Goal: Task Accomplishment & Management: Manage account settings

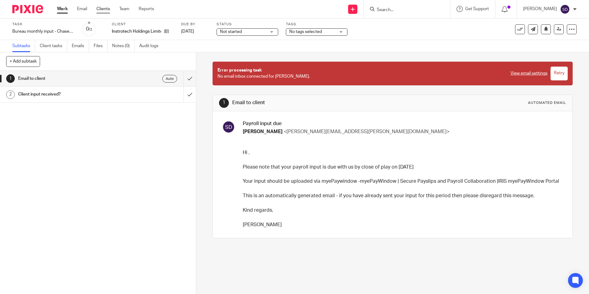
click at [100, 9] on link "Clients" at bounding box center [103, 9] width 14 height 6
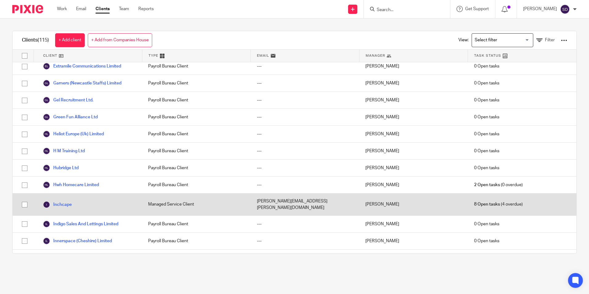
scroll to position [586, 0]
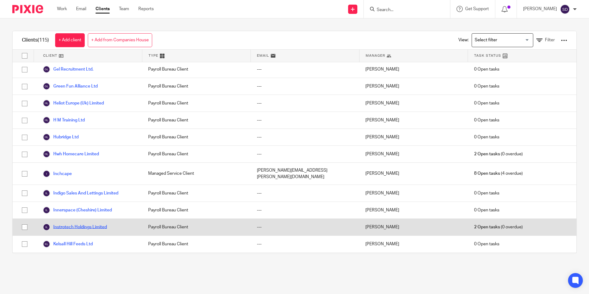
click at [82, 223] on link "Instrotech Holdings Limited" at bounding box center [75, 226] width 64 height 7
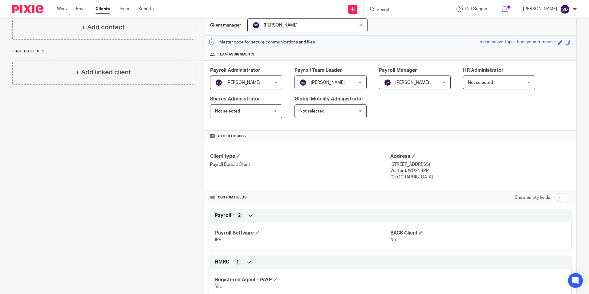
scroll to position [92, 0]
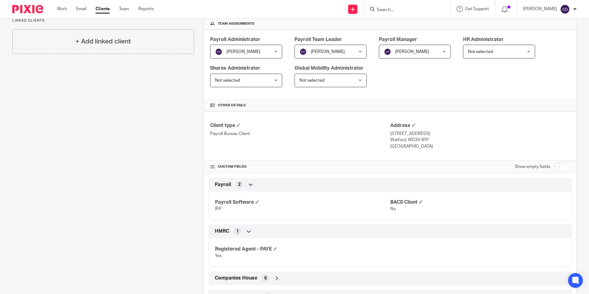
click at [246, 184] on div "Payroll 2" at bounding box center [390, 184] width 354 height 10
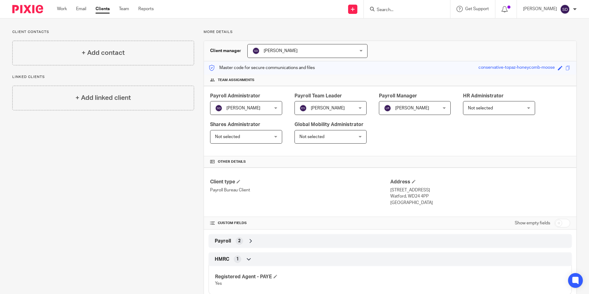
scroll to position [5, 0]
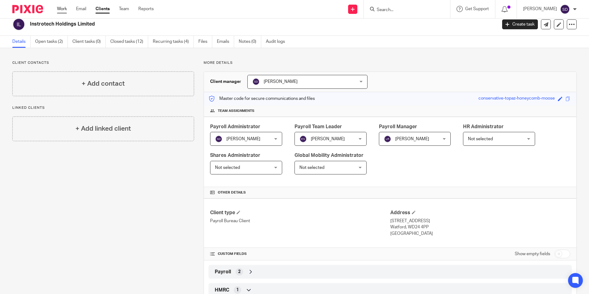
click at [61, 7] on link "Work" at bounding box center [62, 9] width 10 height 6
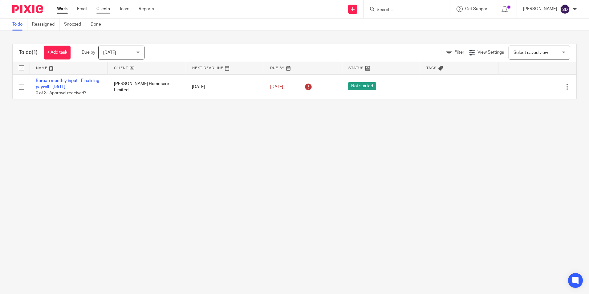
click at [101, 8] on link "Clients" at bounding box center [103, 9] width 14 height 6
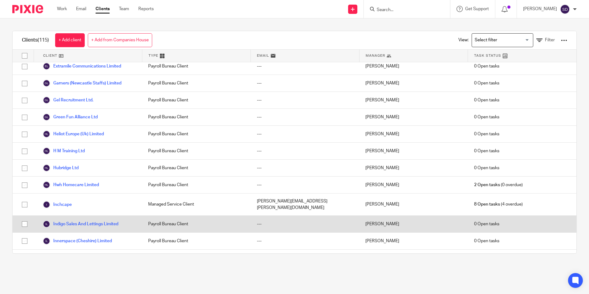
scroll to position [586, 0]
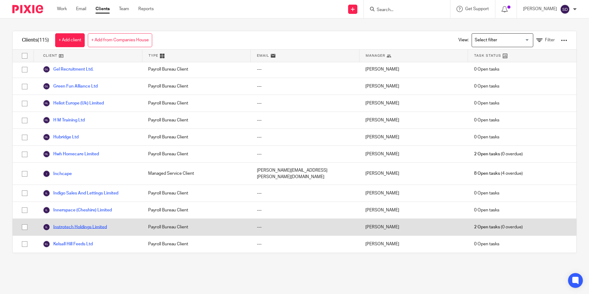
click at [80, 224] on link "Instrotech Holdings Limited" at bounding box center [75, 226] width 64 height 7
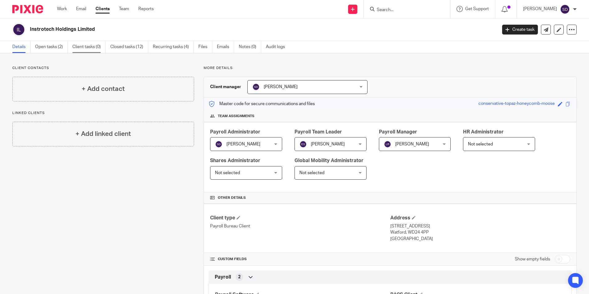
click at [94, 46] on link "Client tasks (0)" at bounding box center [88, 47] width 33 height 12
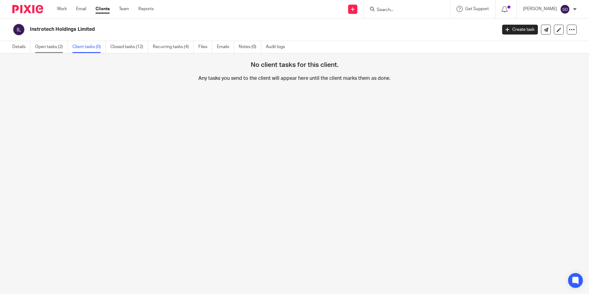
click at [56, 46] on link "Open tasks (2)" at bounding box center [51, 47] width 33 height 12
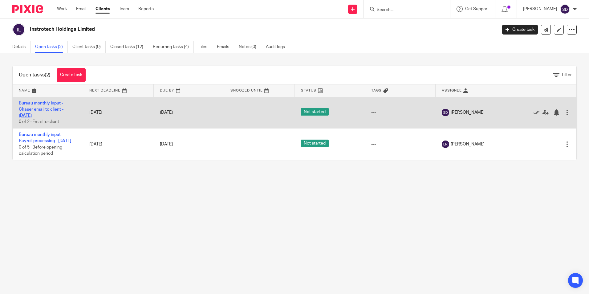
click at [41, 109] on link "Bureau monthly input - Chaser email to client - [DATE]" at bounding box center [41, 109] width 45 height 17
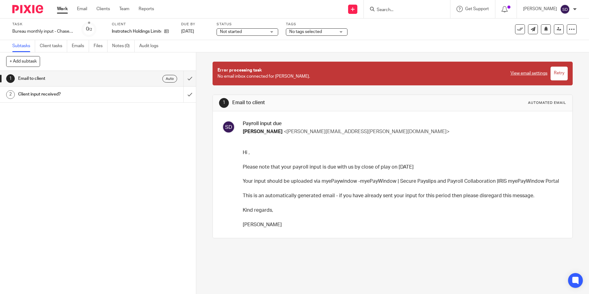
click at [23, 92] on h1 "Client input received?" at bounding box center [71, 94] width 106 height 9
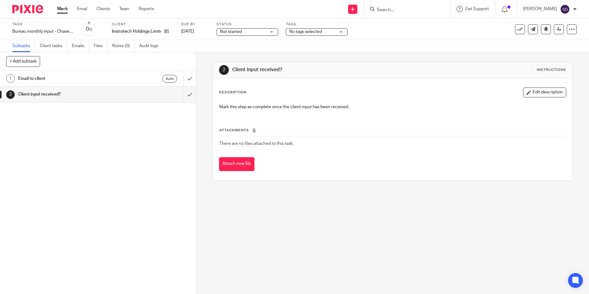
click at [175, 95] on link "2 Client input received?" at bounding box center [91, 94] width 183 height 15
click at [11, 93] on div "2" at bounding box center [10, 94] width 9 height 9
click at [40, 95] on h1 "Client input received?" at bounding box center [71, 94] width 106 height 9
click at [27, 95] on h1 "Client input received?" at bounding box center [71, 94] width 106 height 9
click at [53, 48] on link "Client tasks" at bounding box center [53, 46] width 27 height 12
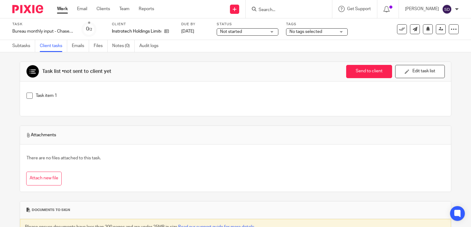
click at [47, 96] on p "Task item 1" at bounding box center [240, 96] width 409 height 6
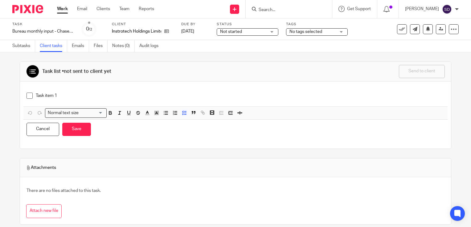
click at [189, 51] on div "Subtasks Client tasks Emails Files Notes (0) Audit logs" at bounding box center [235, 46] width 471 height 12
click at [27, 47] on link "Subtasks" at bounding box center [23, 46] width 23 height 12
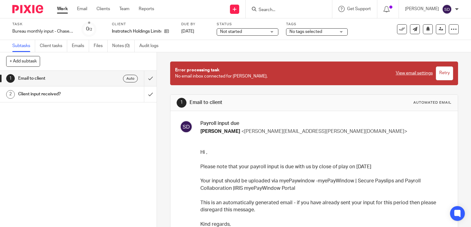
click at [54, 95] on h1 "Client input received?" at bounding box center [58, 94] width 80 height 9
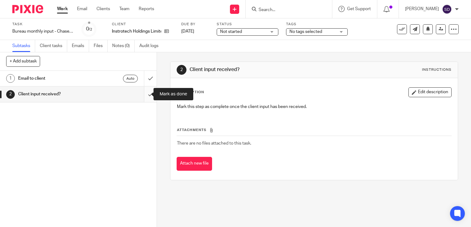
click at [144, 94] on input "submit" at bounding box center [78, 94] width 157 height 15
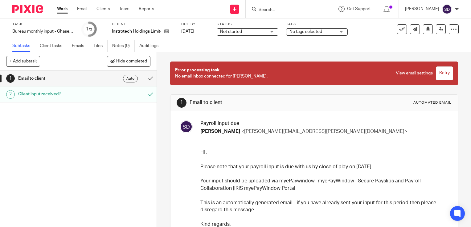
click at [43, 78] on h1 "Email to client" at bounding box center [58, 78] width 80 height 9
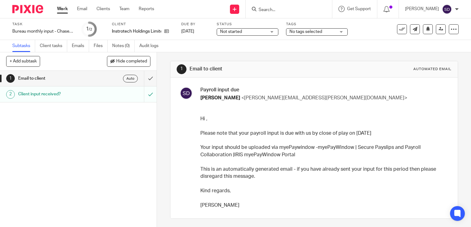
click at [114, 25] on label "Client" at bounding box center [143, 24] width 62 height 5
click at [120, 23] on label "Client" at bounding box center [143, 24] width 62 height 5
click at [102, 7] on link "Clients" at bounding box center [103, 9] width 14 height 6
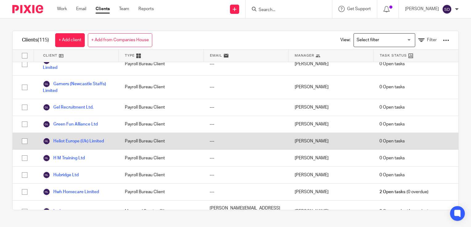
scroll to position [740, 0]
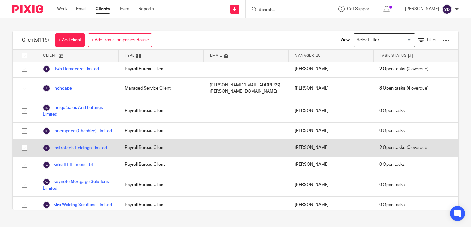
click at [96, 147] on link "Instrotech Holdings Limited" at bounding box center [75, 148] width 64 height 7
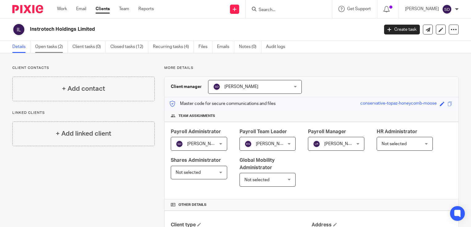
click at [54, 47] on link "Open tasks (2)" at bounding box center [51, 47] width 33 height 12
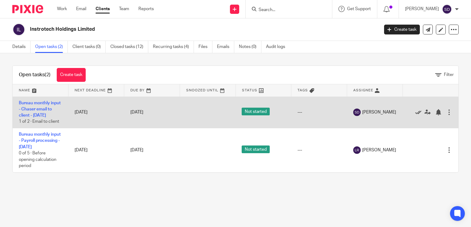
click at [415, 116] on icon at bounding box center [418, 112] width 6 height 6
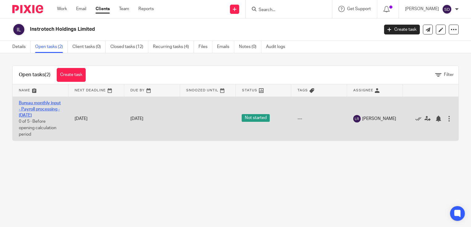
click at [29, 110] on link "Bureau monthly input - Payroll processing - [DATE]" at bounding box center [40, 109] width 42 height 17
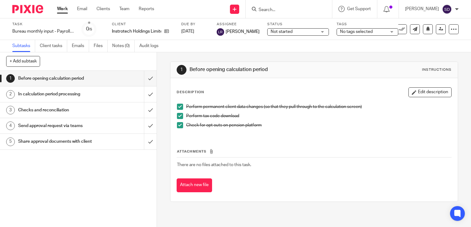
click at [48, 93] on h1 "In calculation period processing" at bounding box center [58, 94] width 80 height 9
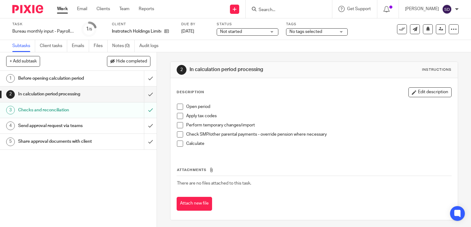
click at [62, 7] on link "Work" at bounding box center [62, 9] width 11 height 6
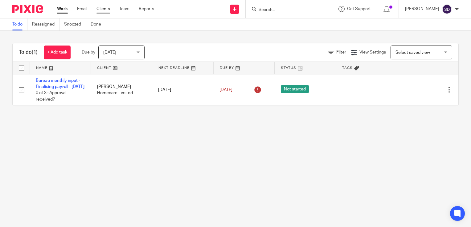
click at [101, 8] on link "Clients" at bounding box center [103, 9] width 14 height 6
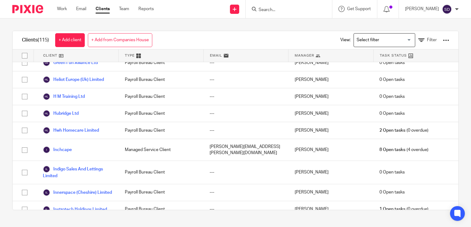
scroll to position [709, 0]
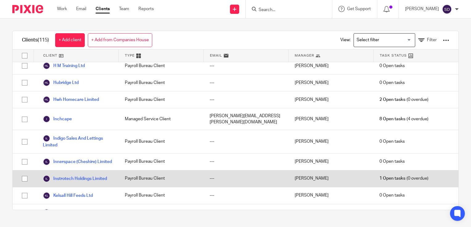
click at [113, 178] on div "Instrotech Holdings Limited" at bounding box center [76, 179] width 85 height 17
click at [76, 176] on link "Instrotech Holdings Limited" at bounding box center [75, 178] width 64 height 7
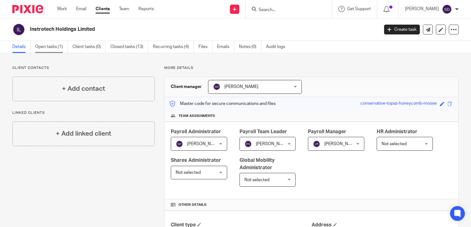
click at [51, 44] on link "Open tasks (1)" at bounding box center [51, 47] width 33 height 12
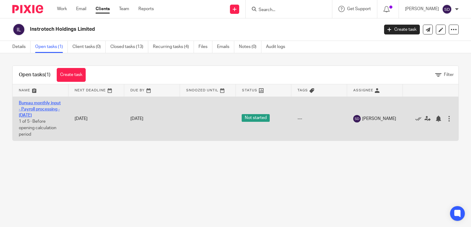
click at [28, 111] on link "Bureau monthly input - Payroll processing - September 2025" at bounding box center [40, 109] width 42 height 17
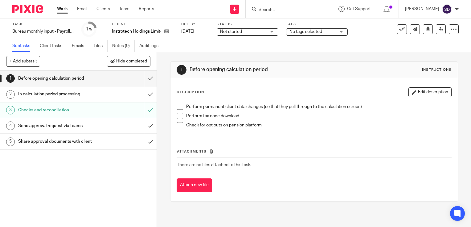
click at [179, 109] on span at bounding box center [180, 107] width 6 height 6
click at [177, 116] on span at bounding box center [180, 116] width 6 height 6
click at [177, 125] on span at bounding box center [180, 125] width 6 height 6
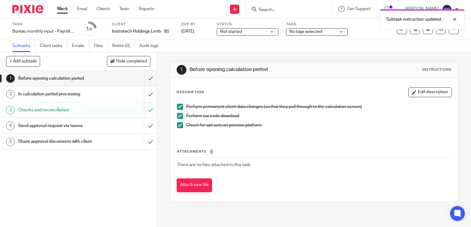
click at [58, 125] on h1 "Send approval request via teams" at bounding box center [58, 125] width 80 height 9
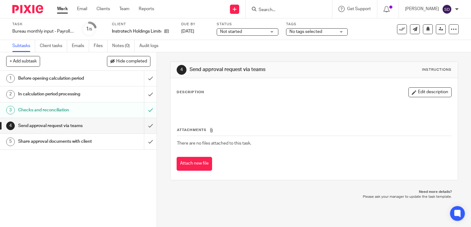
click at [43, 125] on h1 "Send approval request via teams" at bounding box center [58, 125] width 80 height 9
click at [143, 125] on input "submit" at bounding box center [78, 125] width 157 height 15
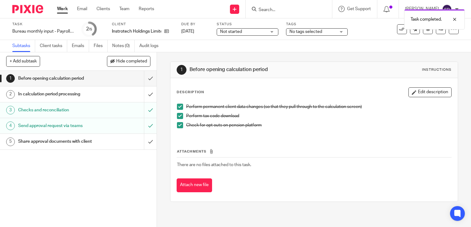
click at [35, 142] on h1 "Share approval documents with client" at bounding box center [58, 141] width 80 height 9
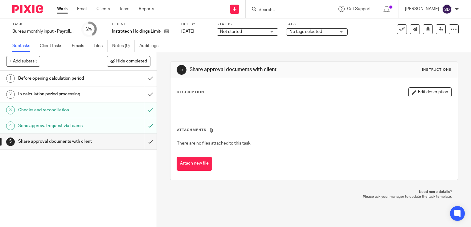
click at [47, 96] on h1 "In calculation period processing" at bounding box center [58, 94] width 80 height 9
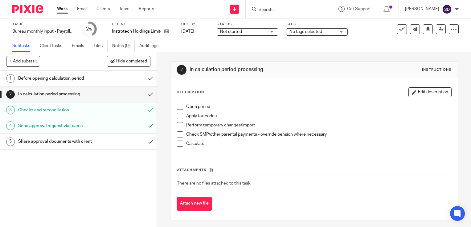
click at [177, 105] on span at bounding box center [180, 107] width 6 height 6
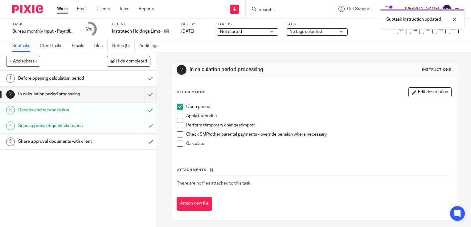
click at [178, 116] on span at bounding box center [180, 116] width 6 height 6
click at [177, 126] on span at bounding box center [180, 125] width 6 height 6
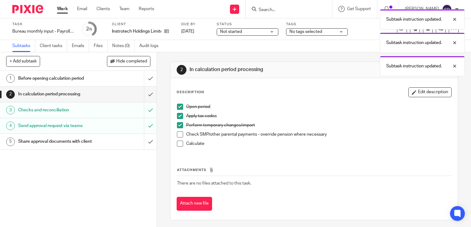
click at [179, 134] on span at bounding box center [180, 135] width 6 height 6
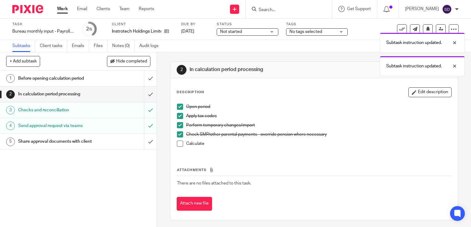
click at [177, 144] on span at bounding box center [180, 144] width 6 height 6
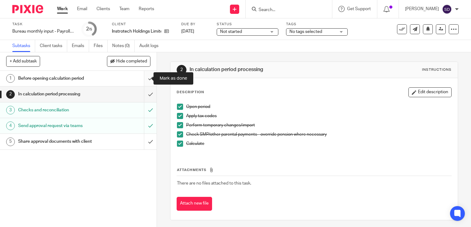
click at [143, 80] on input "submit" at bounding box center [78, 78] width 157 height 15
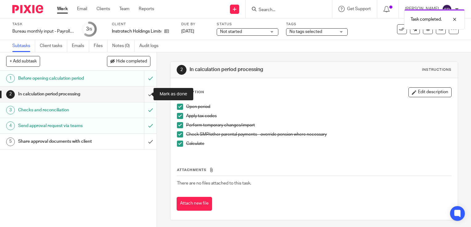
click at [143, 94] on input "submit" at bounding box center [78, 94] width 157 height 15
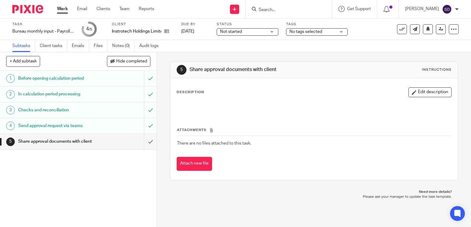
click at [115, 23] on label "Client" at bounding box center [143, 24] width 62 height 5
click at [105, 8] on link "Clients" at bounding box center [103, 9] width 14 height 6
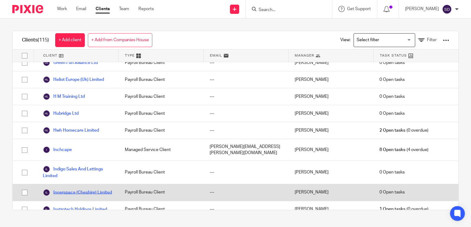
scroll to position [709, 0]
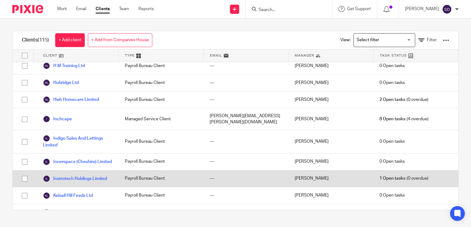
click at [69, 173] on div "Instrotech Holdings Limited" at bounding box center [76, 179] width 85 height 17
click at [86, 176] on link "Instrotech Holdings Limited" at bounding box center [75, 178] width 64 height 7
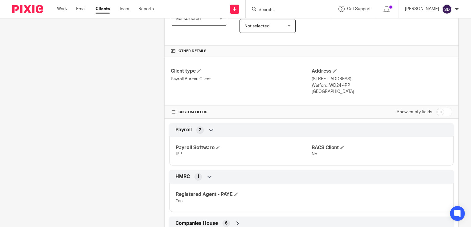
scroll to position [260, 0]
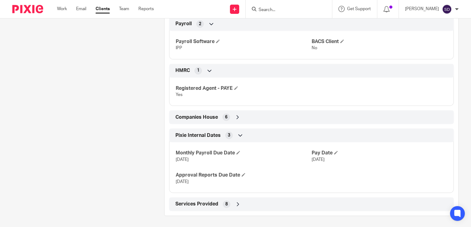
click at [237, 135] on icon at bounding box center [240, 136] width 6 height 6
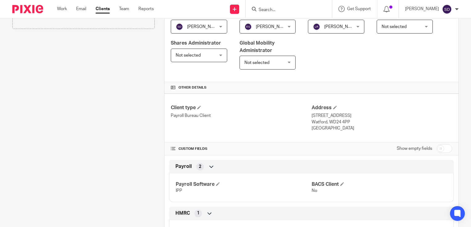
scroll to position [210, 0]
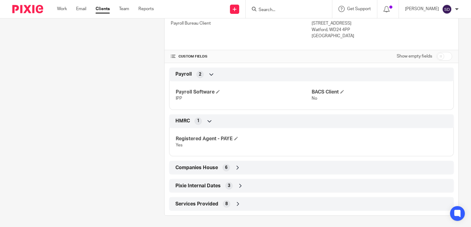
click at [235, 168] on icon at bounding box center [238, 168] width 6 height 6
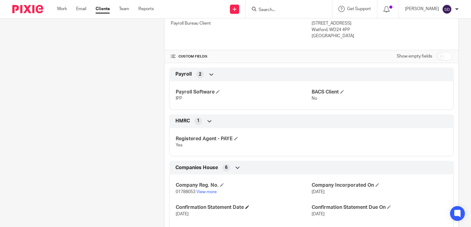
scroll to position [283, 0]
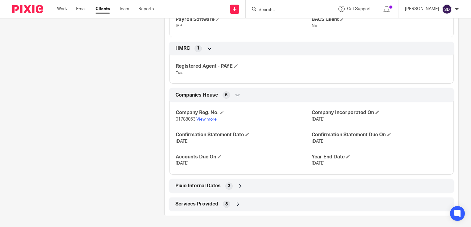
click at [239, 185] on icon at bounding box center [240, 186] width 6 height 6
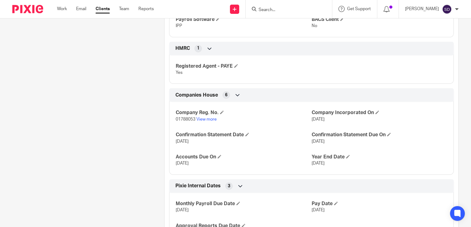
scroll to position [334, 0]
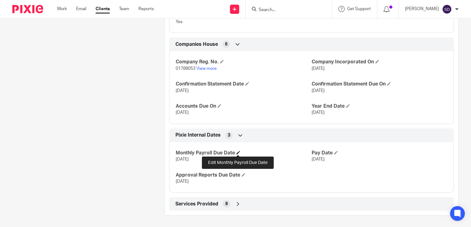
click at [236, 153] on span at bounding box center [238, 153] width 4 height 4
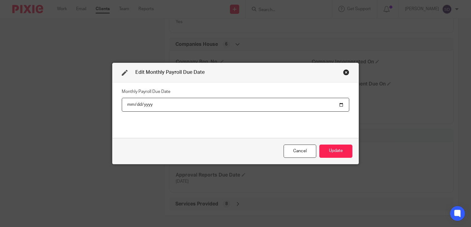
click at [136, 103] on input "2025-08-02" at bounding box center [235, 105] width 227 height 14
click at [129, 104] on input "2025-08-02" at bounding box center [235, 105] width 227 height 14
type input "2025-08-17"
type input "[DATE]"
click at [328, 151] on button "Update" at bounding box center [335, 151] width 33 height 13
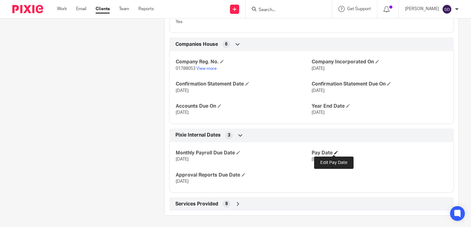
click at [334, 153] on span at bounding box center [336, 153] width 4 height 4
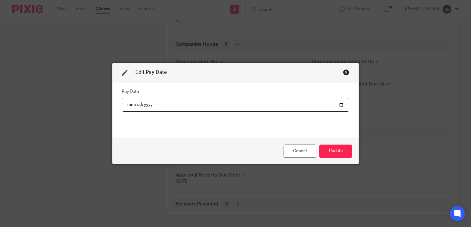
click at [137, 102] on input "2025-05-28" at bounding box center [235, 105] width 227 height 14
click at [137, 104] on input "2025-05-28" at bounding box center [235, 105] width 227 height 14
click at [135, 105] on input "2025-05-28" at bounding box center [235, 105] width 227 height 14
type input "0009-06-28"
click at [334, 151] on button "Update" at bounding box center [335, 151] width 33 height 13
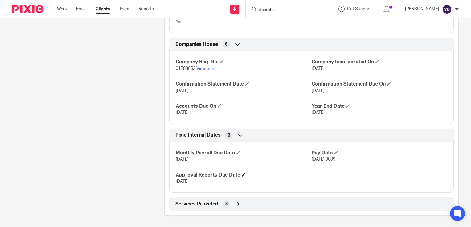
click at [226, 174] on h4 "Approval Reports Due Date" at bounding box center [244, 175] width 136 height 6
click at [314, 158] on span "2 Jul 0009" at bounding box center [324, 160] width 24 height 4
click at [334, 152] on span at bounding box center [336, 153] width 4 height 4
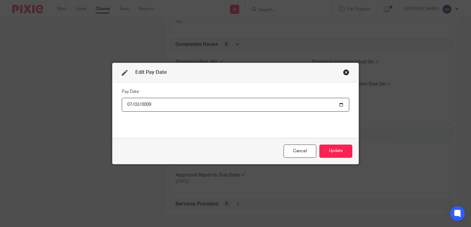
type input "0009-07-28"
type input "2025-09-28"
click at [328, 151] on button "Update" at bounding box center [335, 151] width 33 height 13
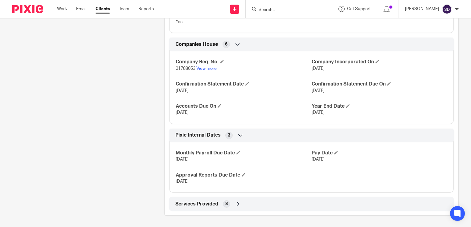
drag, startPoint x: 309, startPoint y: 10, endPoint x: 631, endPoint y: -12, distance: 323.2
click at [471, 0] on html "Work Email Clients Team Reports Work Email Clients Team Reports Settings Send n…" at bounding box center [235, 113] width 471 height 227
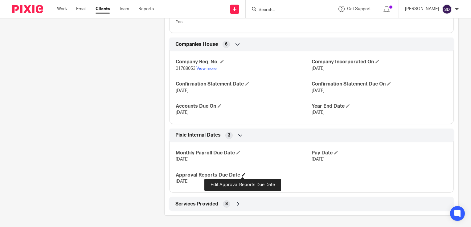
click at [242, 174] on span at bounding box center [244, 175] width 4 height 4
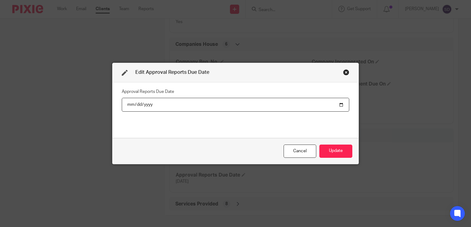
click at [128, 103] on input "2025-05-22" at bounding box center [235, 105] width 227 height 14
type input "2025-05-24"
type input "2025-09-24"
click at [332, 149] on button "Update" at bounding box center [335, 151] width 33 height 13
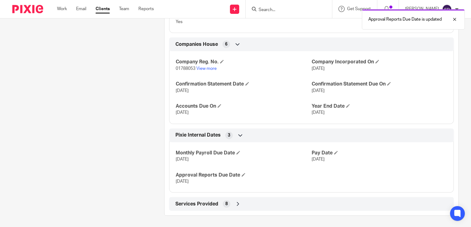
click at [315, 158] on span "28 Sep 2025" at bounding box center [318, 160] width 13 height 4
click at [334, 152] on span at bounding box center [336, 153] width 4 height 4
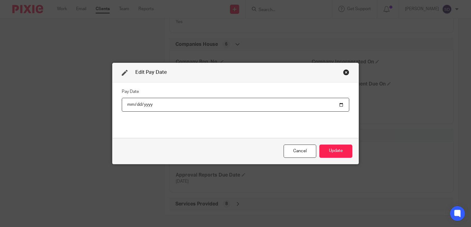
click at [130, 103] on input "2025-09-28" at bounding box center [235, 105] width 227 height 14
type input "2025-09-26"
click at [333, 154] on button "Update" at bounding box center [335, 151] width 33 height 13
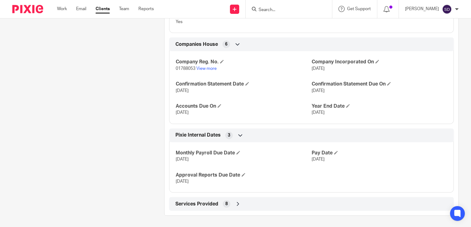
scroll to position [241, 0]
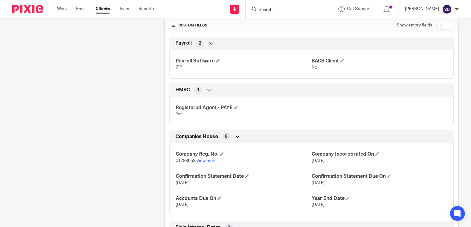
click at [210, 42] on icon at bounding box center [211, 43] width 6 height 6
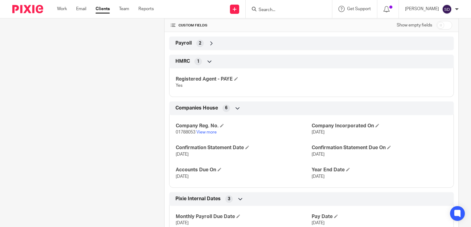
click at [210, 42] on icon at bounding box center [211, 43] width 6 height 6
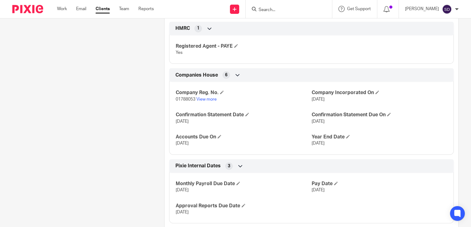
scroll to position [334, 0]
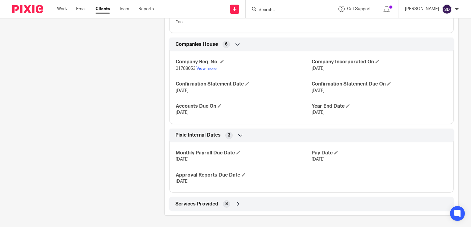
click at [235, 45] on icon at bounding box center [238, 44] width 6 height 6
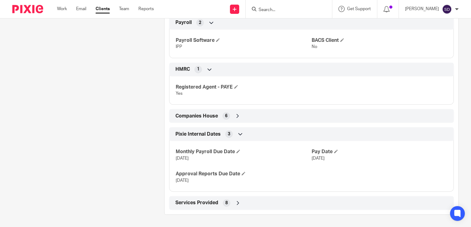
scroll to position [260, 0]
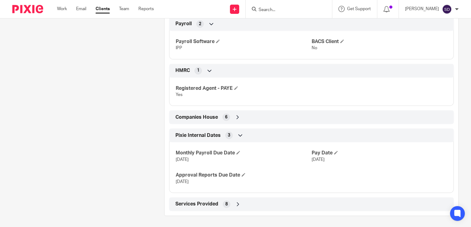
click at [208, 24] on icon at bounding box center [211, 24] width 6 height 6
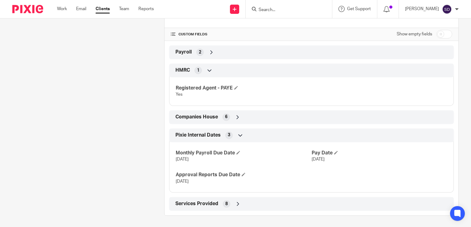
click at [197, 70] on span "1" at bounding box center [198, 71] width 2 height 6
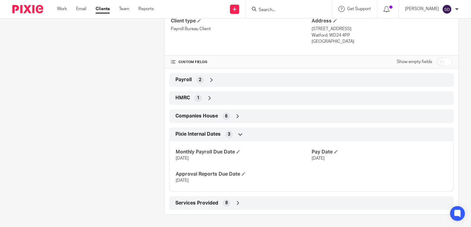
scroll to position [203, 0]
click at [207, 98] on icon at bounding box center [210, 99] width 6 height 6
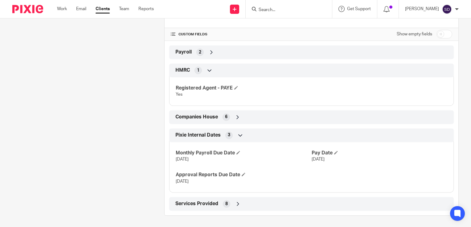
click at [207, 71] on icon at bounding box center [210, 71] width 6 height 6
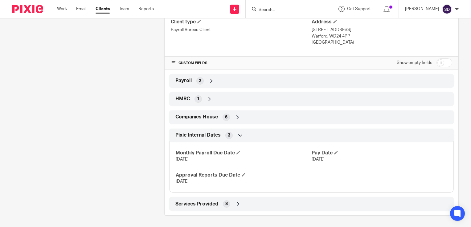
click at [209, 79] on icon at bounding box center [211, 81] width 6 height 6
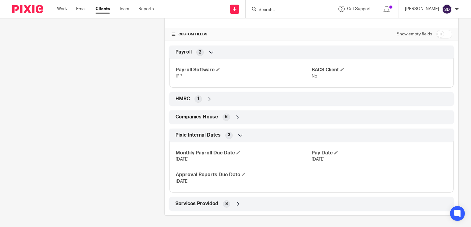
click at [208, 51] on icon at bounding box center [211, 52] width 6 height 6
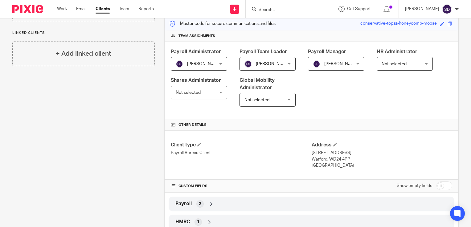
scroll to position [111, 0]
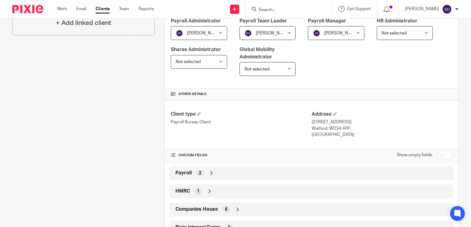
click at [210, 173] on icon at bounding box center [211, 173] width 6 height 6
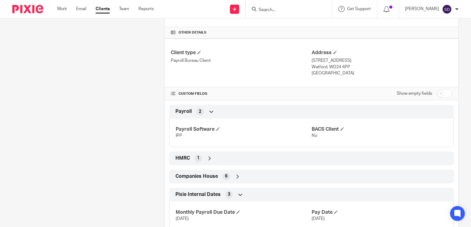
scroll to position [203, 0]
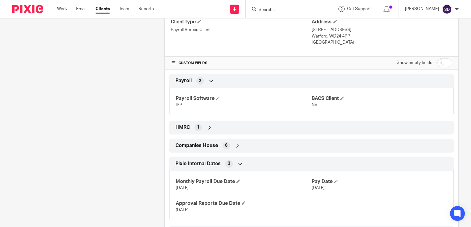
click at [235, 145] on icon at bounding box center [238, 146] width 6 height 6
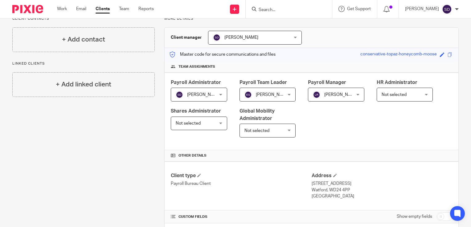
scroll to position [0, 0]
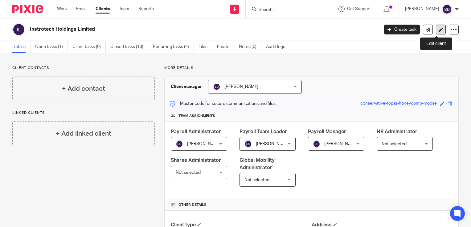
click at [439, 27] on icon at bounding box center [441, 29] width 5 height 5
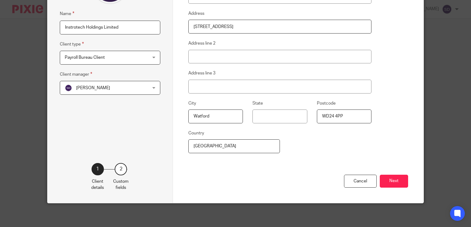
scroll to position [59, 0]
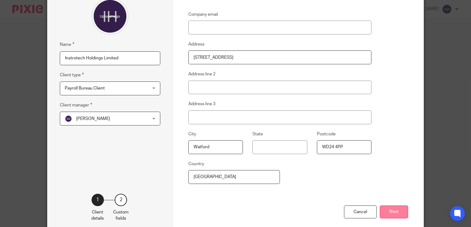
click at [385, 212] on button "Next" at bounding box center [394, 212] width 28 height 13
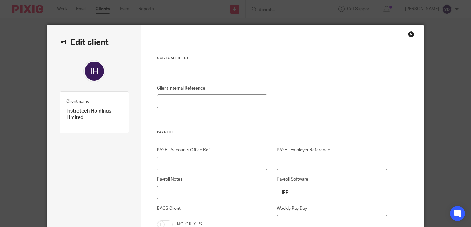
scroll to position [31, 0]
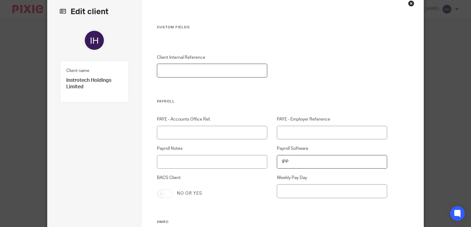
click at [167, 73] on input "Client Internal Reference" at bounding box center [212, 71] width 110 height 14
click at [174, 71] on input "Client Internal Reference" at bounding box center [212, 71] width 110 height 14
type input "f"
type input "MARTINDALE"
click at [16, 19] on div "Edit client Name Instrotech Holdings Limited Client type Payroll Bureau Client …" at bounding box center [235, 113] width 471 height 227
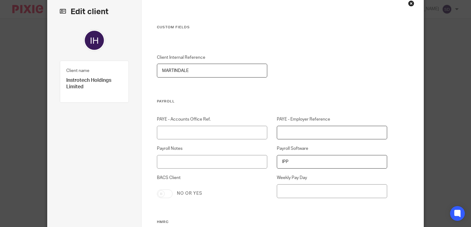
click at [285, 134] on input "PAYE - Employer Reference" at bounding box center [332, 133] width 110 height 14
type input "073/1416"
click at [168, 129] on input "PAYE - Accounts Office Ref." at bounding box center [212, 133] width 110 height 14
click at [27, 18] on div "Edit client Name Instrotech Holdings Limited Client type Payroll Bureau Client …" at bounding box center [235, 113] width 471 height 227
click at [157, 131] on input "PAYE - Accounts Office Ref." at bounding box center [212, 133] width 110 height 14
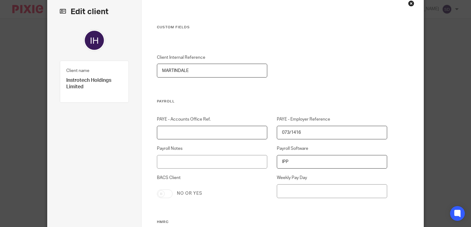
paste input "073PW00110515"
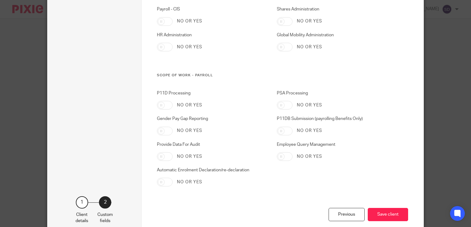
scroll to position [647, 0]
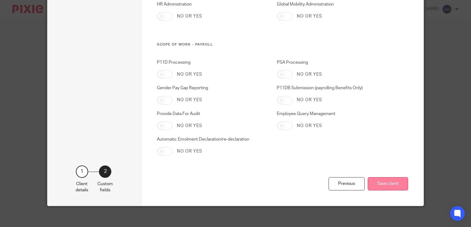
type input "073PW00110515"
click at [388, 184] on button "Save client" at bounding box center [388, 184] width 40 height 13
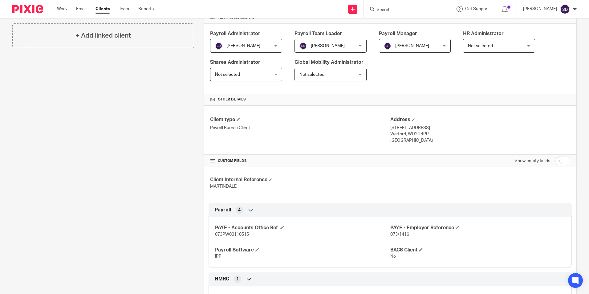
scroll to position [68, 0]
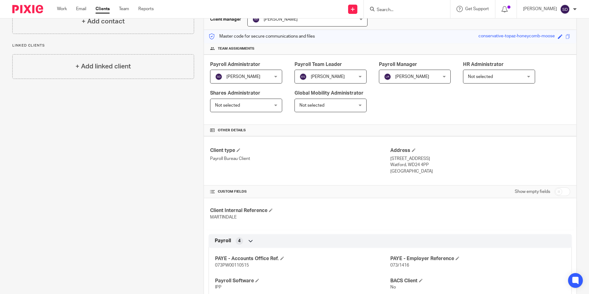
click at [104, 7] on link "Clients" at bounding box center [103, 9] width 14 height 6
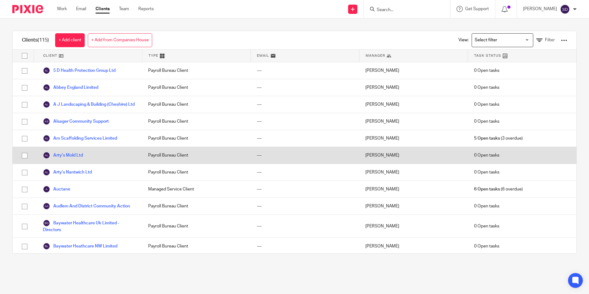
scroll to position [62, 0]
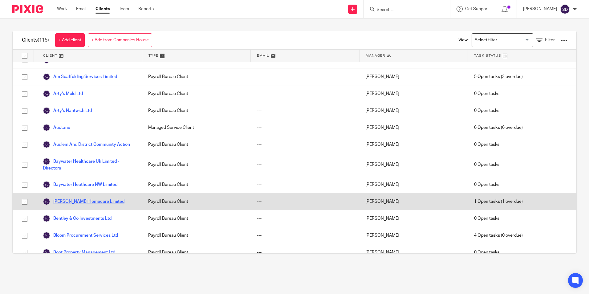
click at [92, 205] on link "[PERSON_NAME] Homecare Limited" at bounding box center [84, 201] width 82 height 7
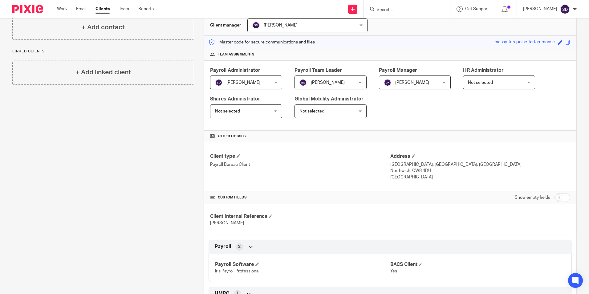
scroll to position [92, 0]
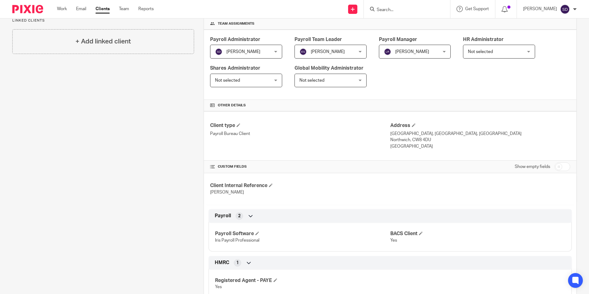
click at [250, 215] on icon at bounding box center [251, 216] width 6 height 6
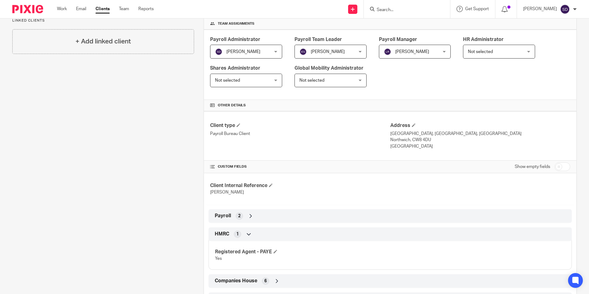
scroll to position [154, 0]
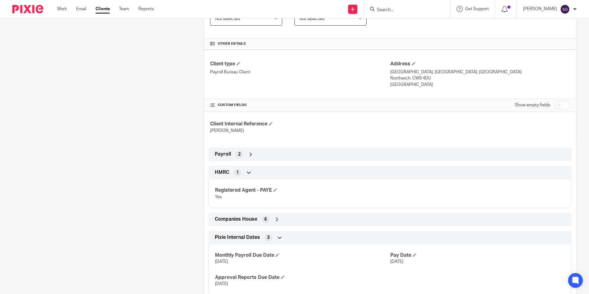
click at [274, 218] on icon at bounding box center [277, 219] width 6 height 6
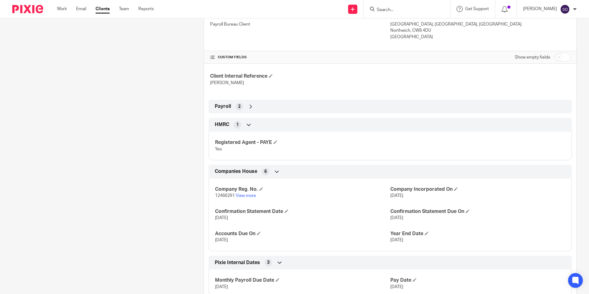
scroll to position [171, 0]
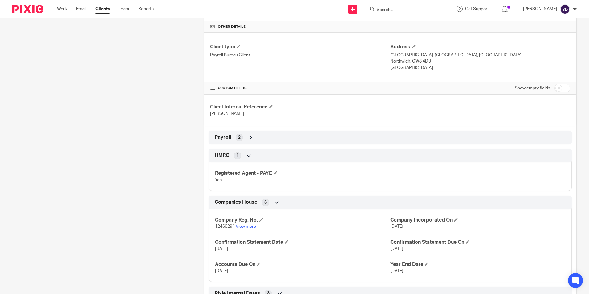
click at [248, 137] on icon at bounding box center [251, 137] width 6 height 6
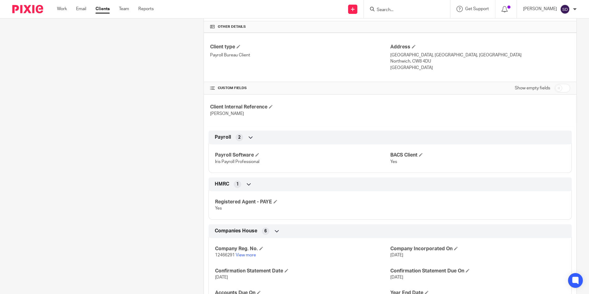
click at [249, 138] on icon at bounding box center [251, 137] width 6 height 6
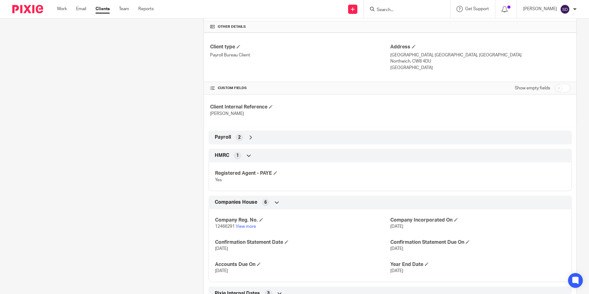
click at [248, 156] on icon at bounding box center [249, 156] width 6 height 6
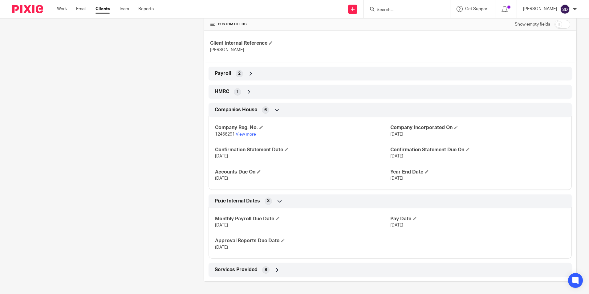
scroll to position [142, 0]
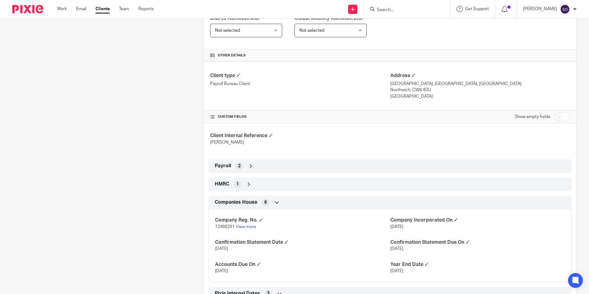
click at [276, 202] on icon at bounding box center [277, 202] width 6 height 6
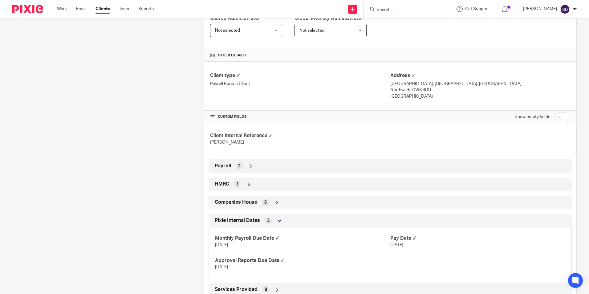
click at [247, 184] on icon at bounding box center [249, 184] width 6 height 6
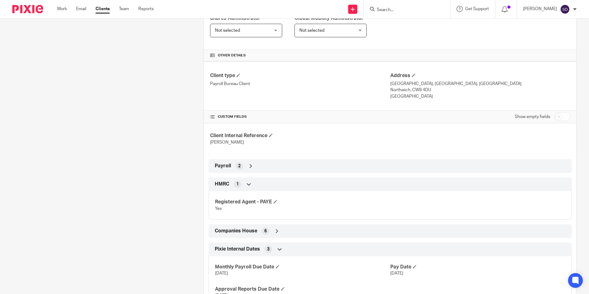
click at [246, 182] on icon at bounding box center [249, 184] width 6 height 6
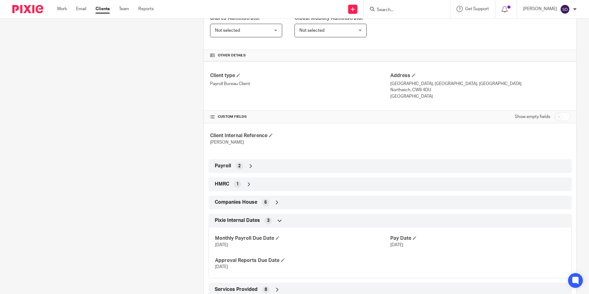
scroll to position [162, 0]
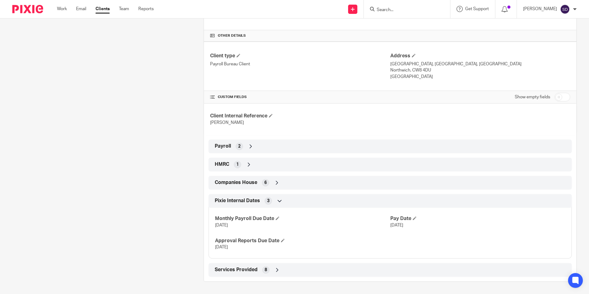
click at [275, 269] on icon at bounding box center [277, 270] width 6 height 6
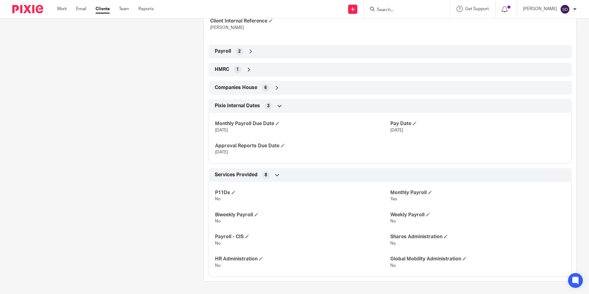
scroll to position [226, 0]
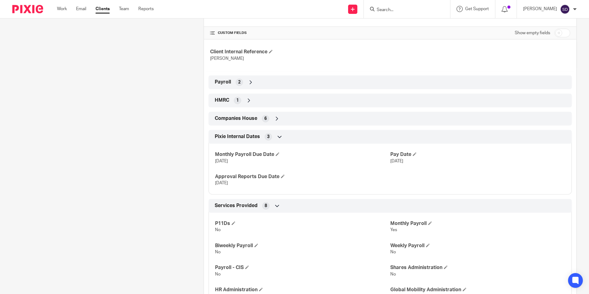
click at [275, 204] on icon at bounding box center [277, 206] width 6 height 6
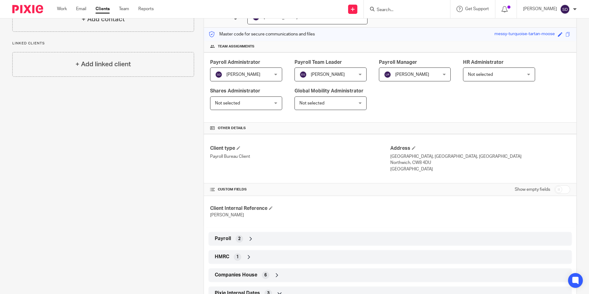
scroll to position [39, 0]
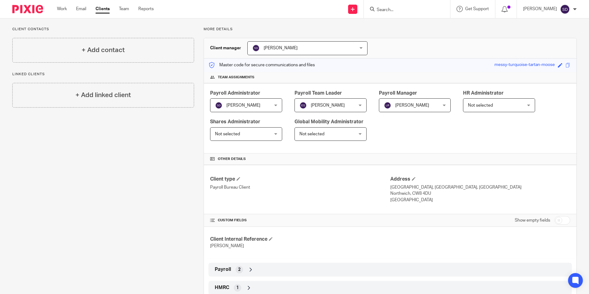
click at [210, 158] on icon at bounding box center [212, 159] width 5 height 5
click at [211, 159] on icon at bounding box center [212, 159] width 5 height 5
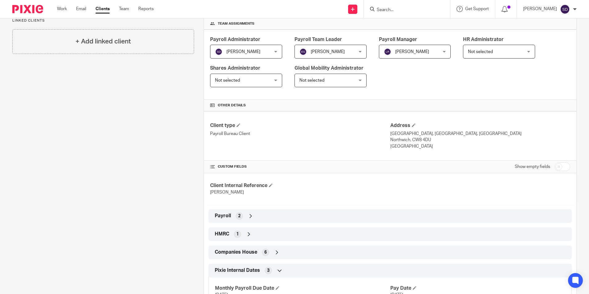
scroll to position [123, 0]
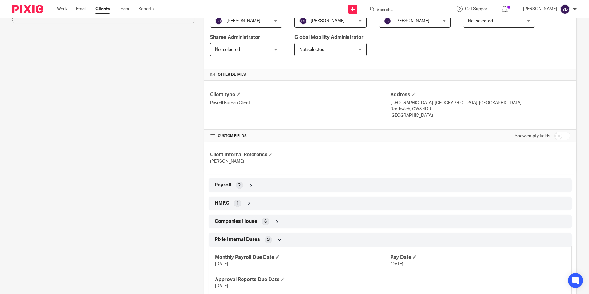
click at [246, 203] on icon at bounding box center [249, 203] width 6 height 6
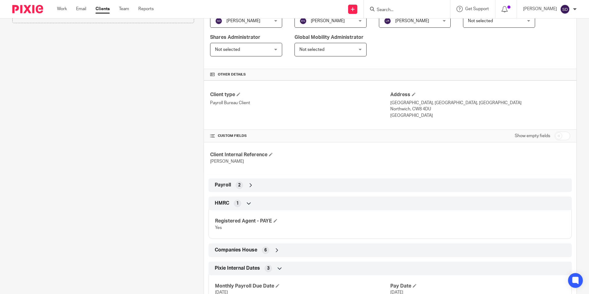
click at [249, 202] on icon at bounding box center [249, 203] width 6 height 6
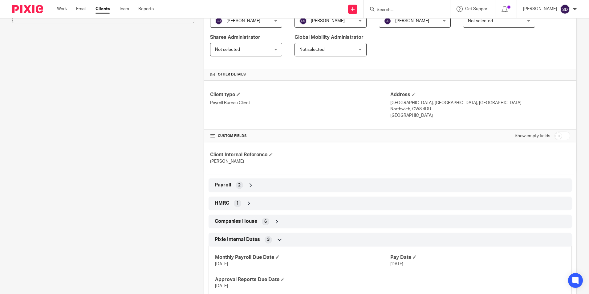
click at [248, 185] on icon at bounding box center [251, 185] width 6 height 6
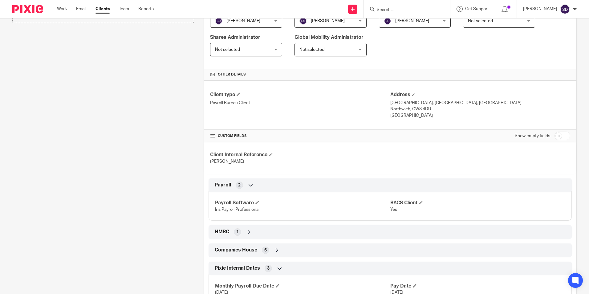
click at [248, 185] on icon at bounding box center [251, 185] width 6 height 6
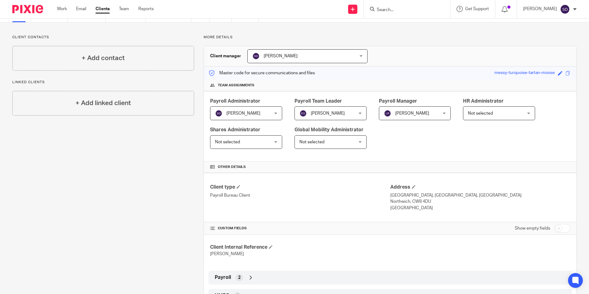
scroll to position [0, 0]
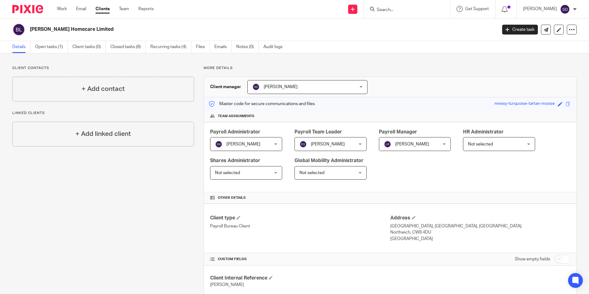
click at [101, 7] on link "Clients" at bounding box center [103, 9] width 14 height 6
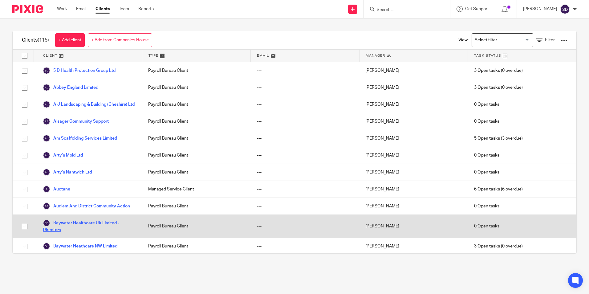
scroll to position [62, 0]
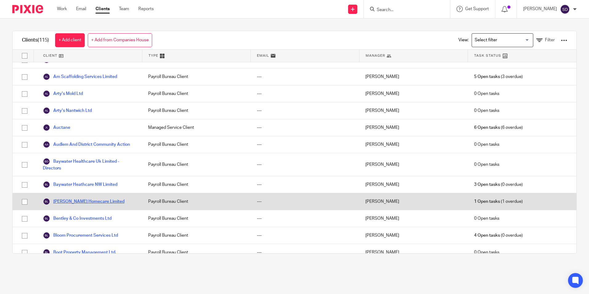
click at [82, 205] on link "[PERSON_NAME] Homecare Limited" at bounding box center [84, 201] width 82 height 7
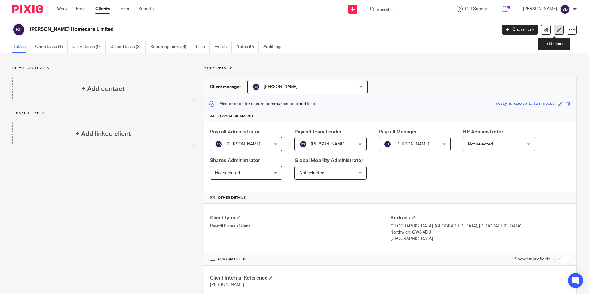
click at [557, 31] on icon at bounding box center [559, 29] width 5 height 5
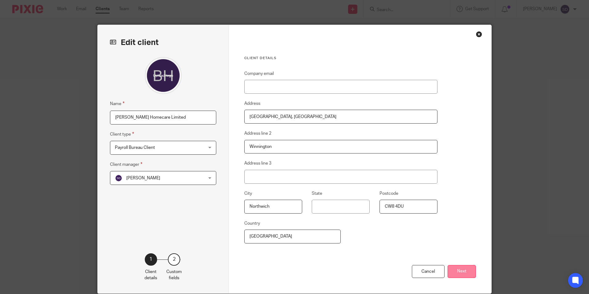
click at [459, 272] on button "Next" at bounding box center [462, 271] width 28 height 13
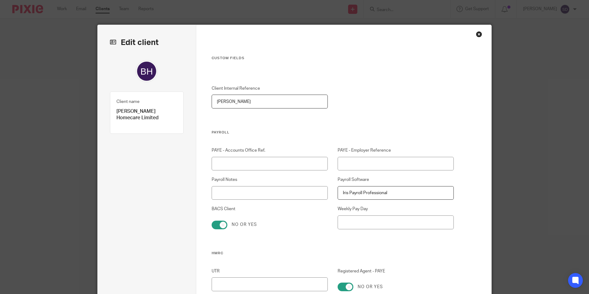
click at [479, 33] on div "Close this dialog window" at bounding box center [479, 34] width 6 height 6
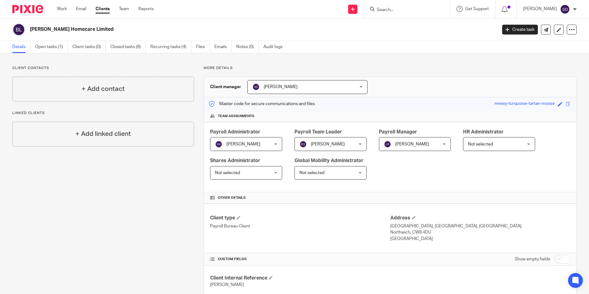
click at [100, 9] on link "Clients" at bounding box center [103, 9] width 14 height 6
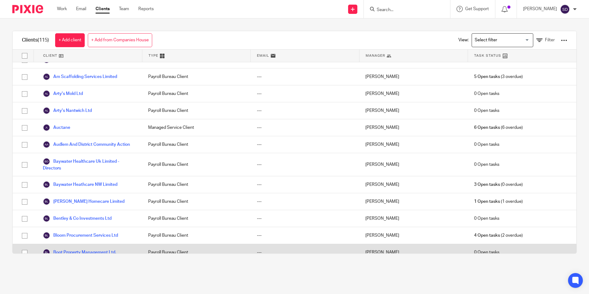
scroll to position [123, 0]
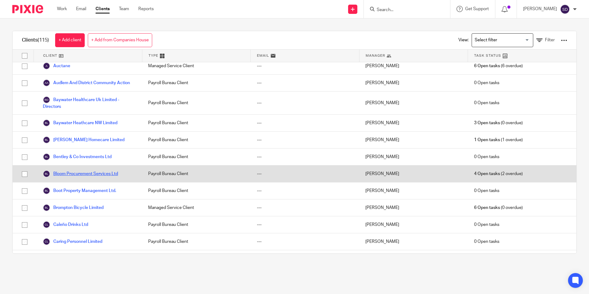
click at [80, 178] on link "Bloom Procurement Services Ltd" at bounding box center [80, 173] width 75 height 7
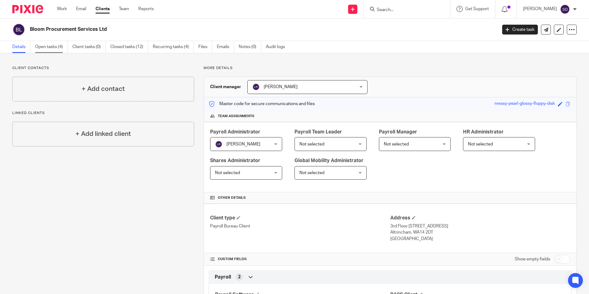
click at [56, 47] on link "Open tasks (4)" at bounding box center [51, 47] width 33 height 12
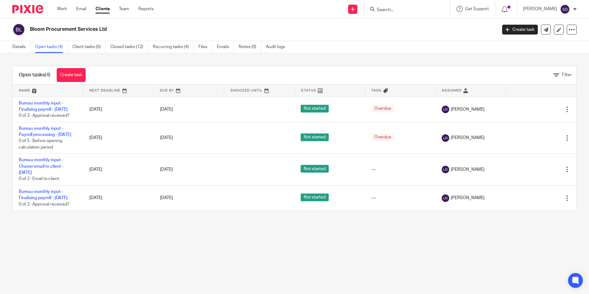
click at [104, 9] on link "Clients" at bounding box center [103, 9] width 14 height 6
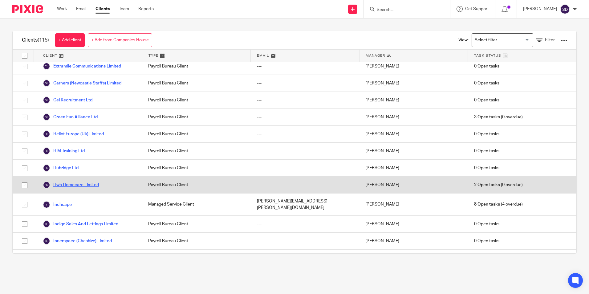
scroll to position [586, 0]
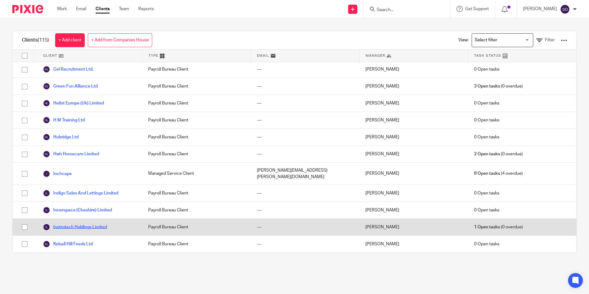
click at [82, 223] on link "Instrotech Holdings Limited" at bounding box center [75, 226] width 64 height 7
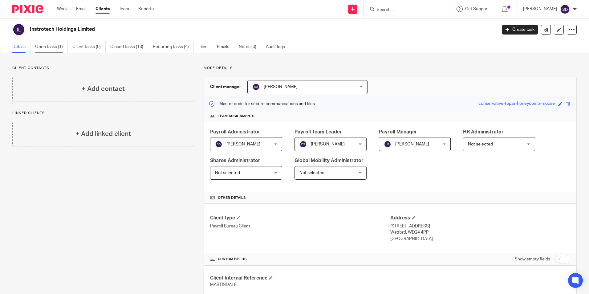
click at [58, 46] on link "Open tasks (1)" at bounding box center [51, 47] width 33 height 12
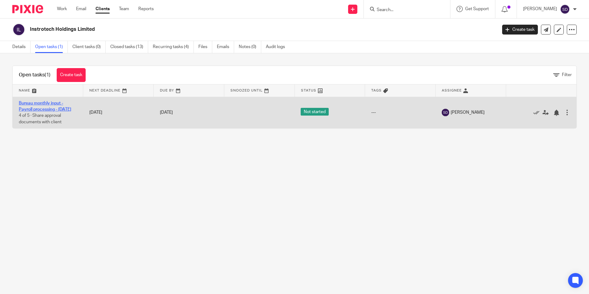
click at [51, 104] on link "Bureau monthly input - Payroll processing - September 2025" at bounding box center [45, 106] width 52 height 10
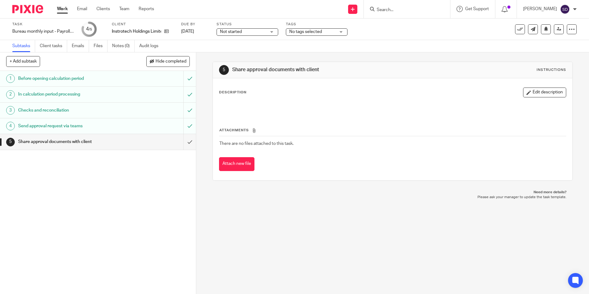
click at [39, 141] on h1 "Share approval documents with client" at bounding box center [71, 141] width 106 height 9
click at [96, 126] on h1 "Send approval request via teams" at bounding box center [71, 125] width 106 height 9
click at [76, 144] on h1 "Share approval documents with client" at bounding box center [71, 141] width 106 height 9
click at [106, 6] on link "Clients" at bounding box center [103, 9] width 14 height 6
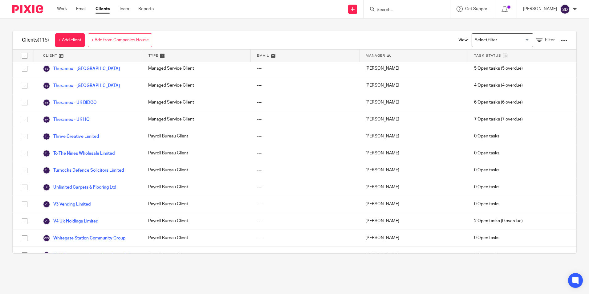
scroll to position [1788, 0]
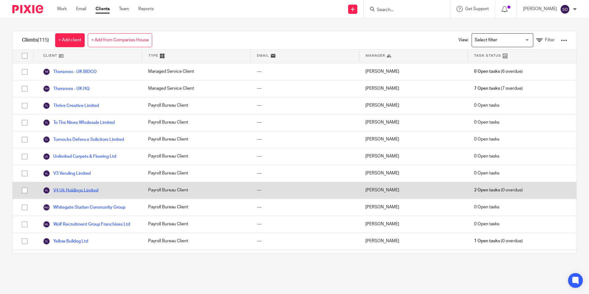
click at [74, 187] on link "V4 Uk Holdings Limited" at bounding box center [70, 190] width 55 height 7
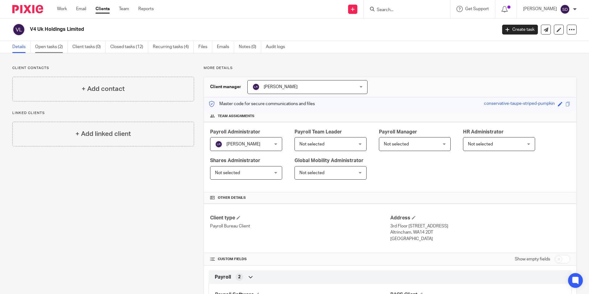
click at [45, 47] on link "Open tasks (2)" at bounding box center [51, 47] width 33 height 12
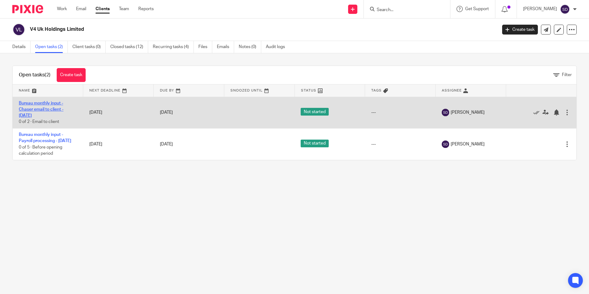
click at [44, 111] on link "Bureau monthly input - Chaser email to client - [DATE]" at bounding box center [41, 109] width 45 height 17
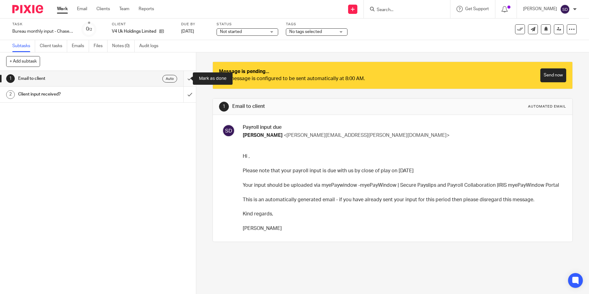
click at [184, 78] on input "submit" at bounding box center [98, 78] width 196 height 15
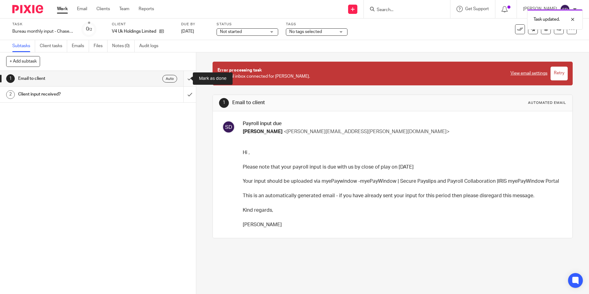
click at [184, 79] on input "submit" at bounding box center [98, 78] width 196 height 15
click at [35, 95] on h1 "Client input received?" at bounding box center [71, 94] width 106 height 9
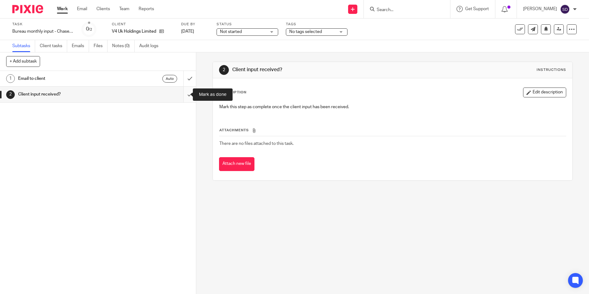
click at [185, 94] on input "submit" at bounding box center [98, 94] width 196 height 15
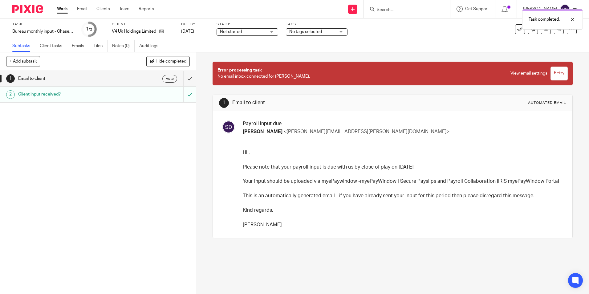
click at [51, 95] on h1 "Client input received?" at bounding box center [71, 94] width 106 height 9
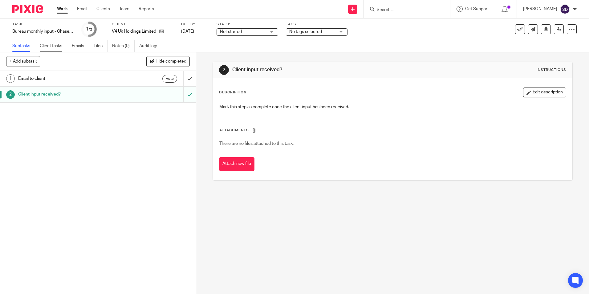
click at [50, 46] on link "Client tasks" at bounding box center [53, 46] width 27 height 12
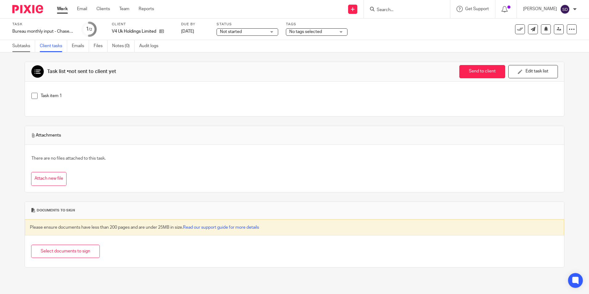
click at [21, 47] on link "Subtasks" at bounding box center [23, 46] width 23 height 12
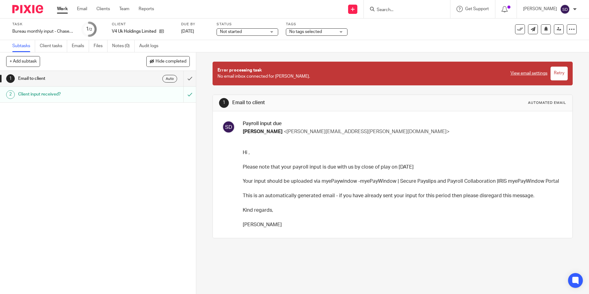
click at [54, 93] on h1 "Client input received?" at bounding box center [71, 94] width 106 height 9
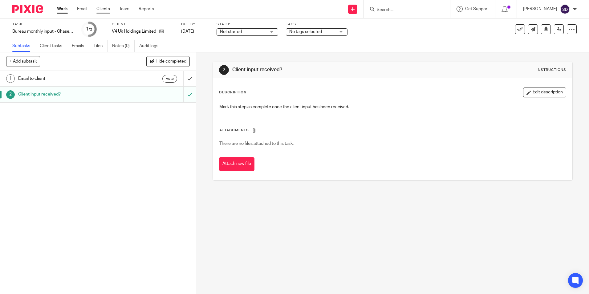
click at [101, 7] on link "Clients" at bounding box center [103, 9] width 14 height 6
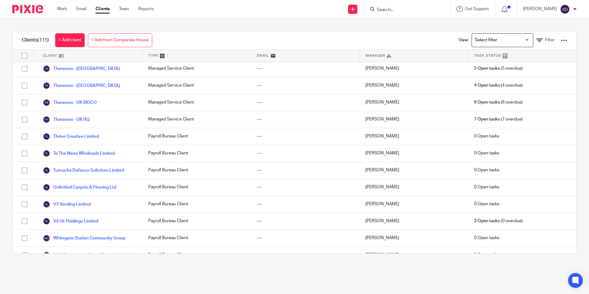
scroll to position [1796, 0]
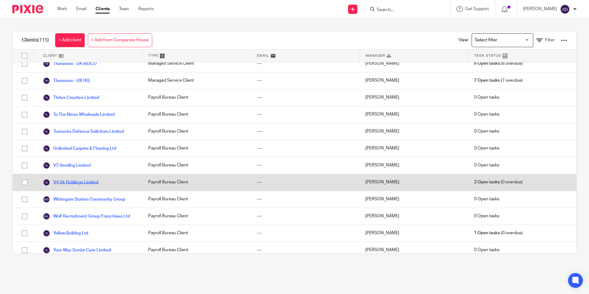
click at [75, 179] on link "V4 Uk Holdings Limited" at bounding box center [70, 182] width 55 height 7
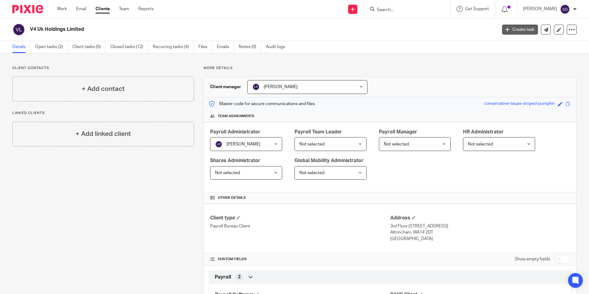
click at [506, 28] on icon at bounding box center [508, 30] width 4 height 4
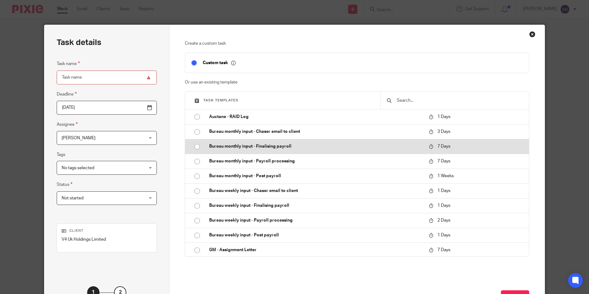
click at [195, 147] on input "radio" at bounding box center [197, 147] width 12 height 12
type input "2025-09-25"
type input "Bureau monthly input - Finalising payroll - [DATE]"
checkbox input "false"
radio input "false"
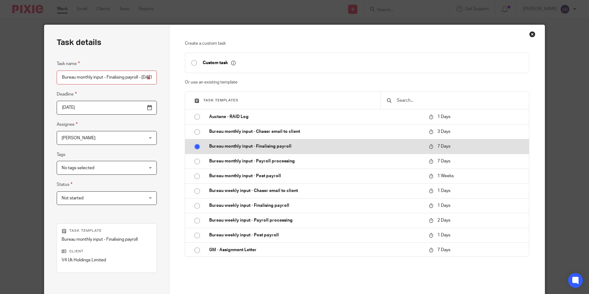
click at [231, 147] on p "Bureau monthly input - Finalising payroll" at bounding box center [316, 146] width 214 height 6
click at [232, 145] on p "Bureau monthly input - Finalising payroll" at bounding box center [316, 146] width 214 height 6
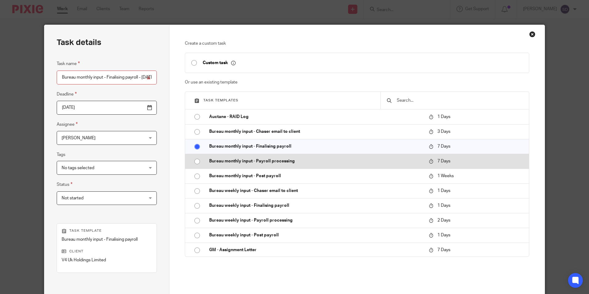
click at [196, 163] on input "radio" at bounding box center [197, 162] width 12 height 12
type input "Bureau monthly input - Payroll processing - September 2025"
radio input "false"
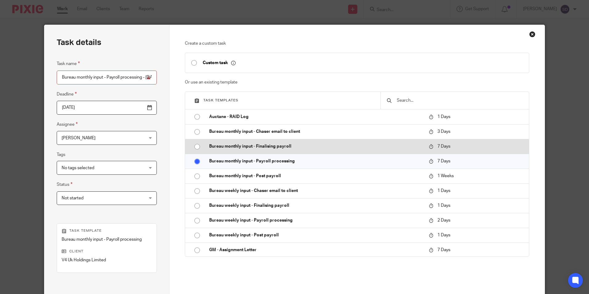
click at [196, 148] on input "radio" at bounding box center [197, 147] width 12 height 12
type input "Bureau monthly input - Finalising payroll - [DATE]"
radio input "false"
click at [238, 147] on p "Bureau monthly input - Finalising payroll" at bounding box center [316, 146] width 214 height 6
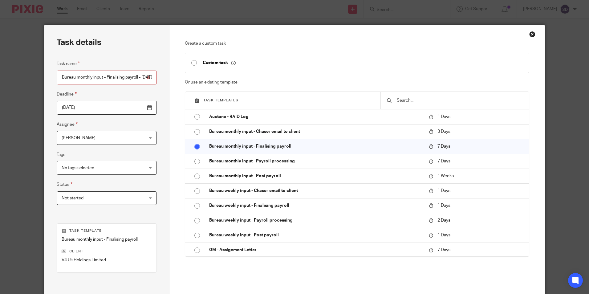
click at [530, 34] on div "Close this dialog window" at bounding box center [533, 34] width 6 height 6
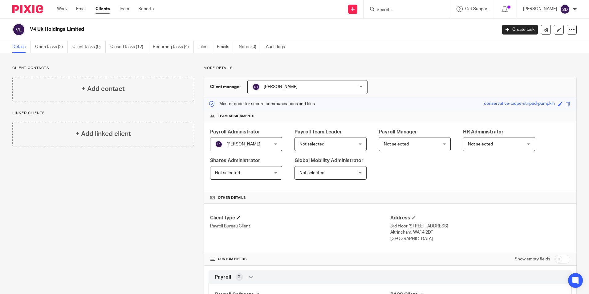
scroll to position [92, 0]
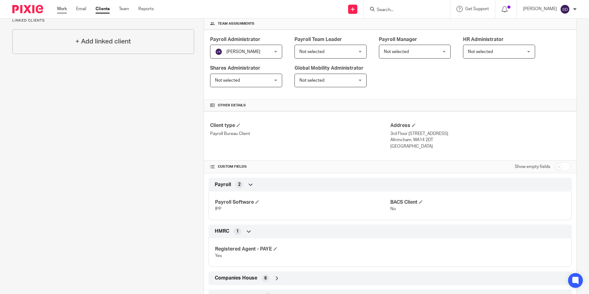
click at [65, 10] on link "Work" at bounding box center [62, 9] width 10 height 6
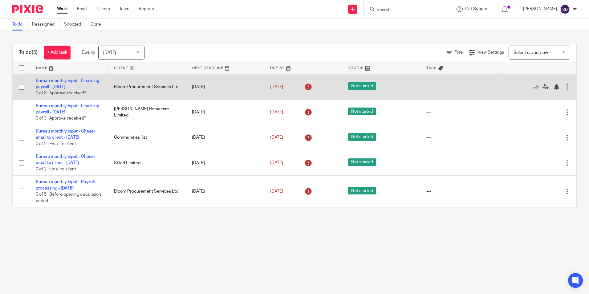
click at [69, 93] on td "Bureau monthly input - Finalising payroll - [DATE] 0 of 3 · Approval received?" at bounding box center [69, 86] width 78 height 25
click at [71, 87] on link "Bureau monthly input - Finalising payroll - [DATE]" at bounding box center [68, 84] width 64 height 10
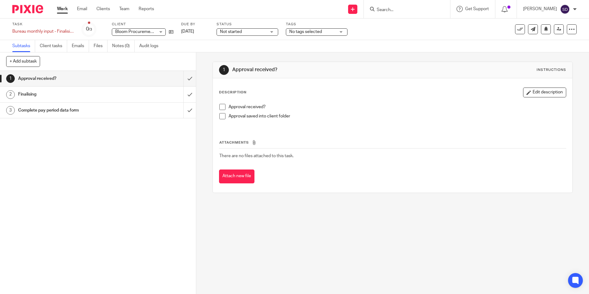
click at [26, 94] on h1 "Finalising" at bounding box center [71, 94] width 106 height 9
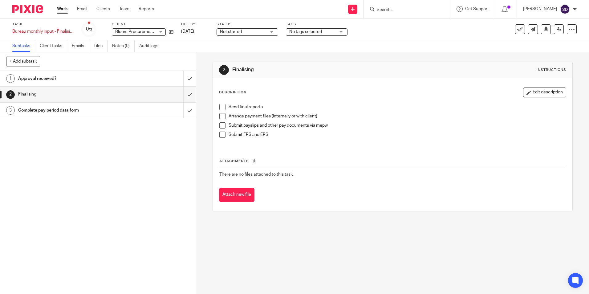
click at [27, 92] on h1 "Finalising" at bounding box center [71, 94] width 106 height 9
